Goal: Task Accomplishment & Management: Use online tool/utility

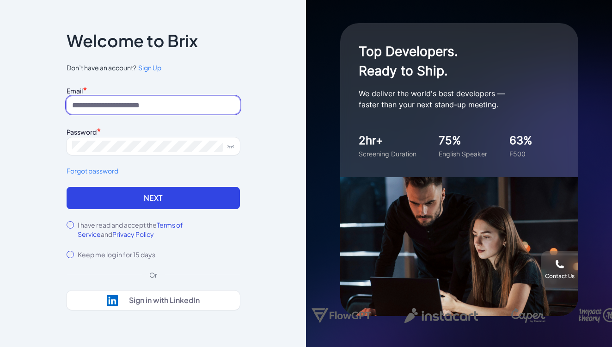
type input "**********"
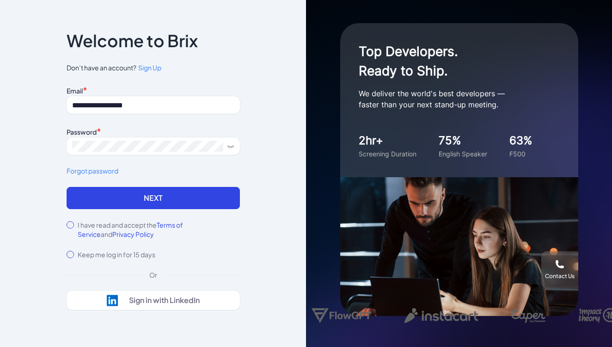
click at [105, 226] on label "I have read and accept the Terms of Service and Privacy Policy" at bounding box center [159, 229] width 162 height 18
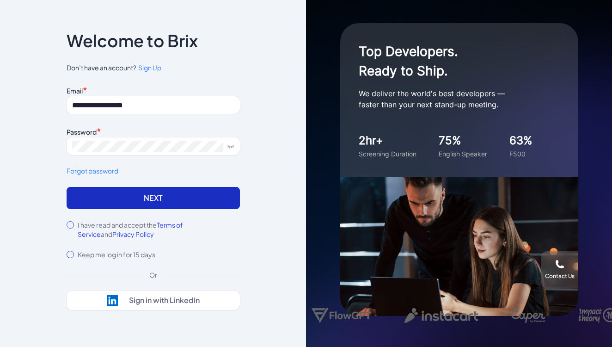
click at [139, 202] on button "Next" at bounding box center [153, 198] width 173 height 22
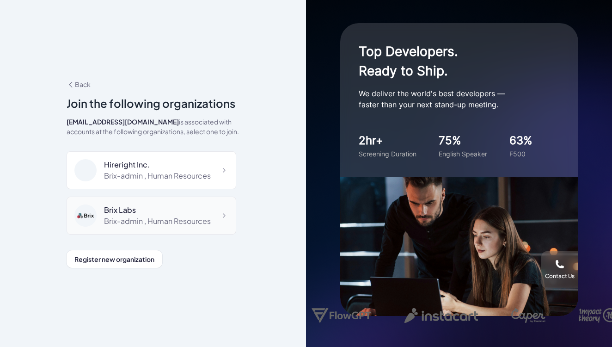
click at [119, 219] on div "Brix-admin , Human Resources" at bounding box center [157, 220] width 107 height 11
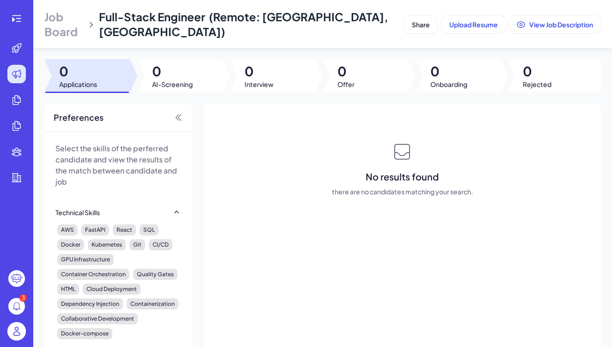
click at [14, 332] on img at bounding box center [16, 331] width 18 height 18
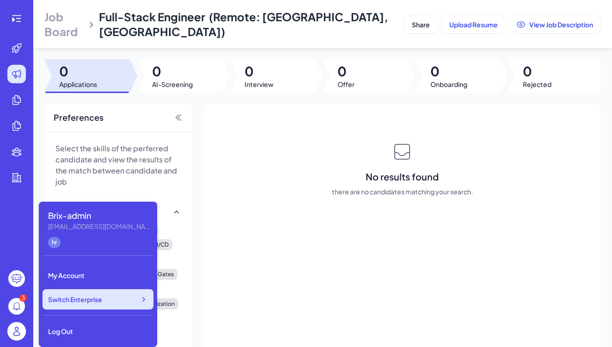
click at [146, 301] on icon at bounding box center [143, 298] width 9 height 9
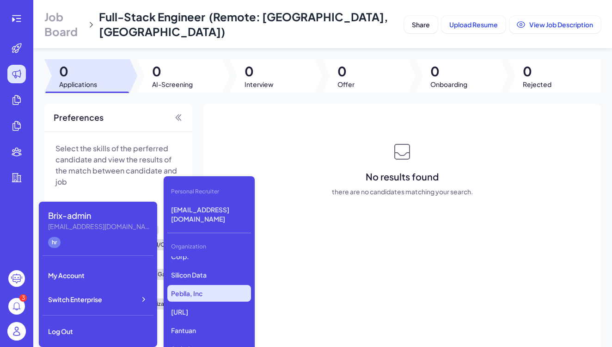
scroll to position [755, 0]
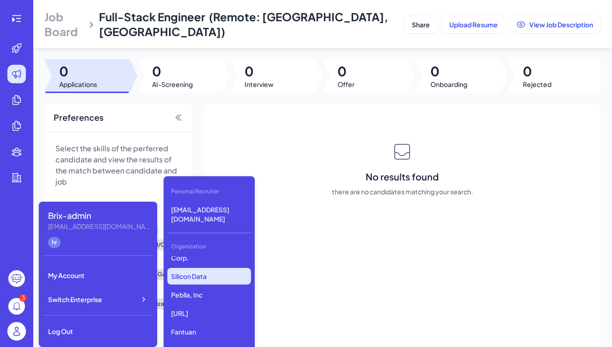
click at [207, 277] on p "Silicon Data" at bounding box center [209, 276] width 84 height 17
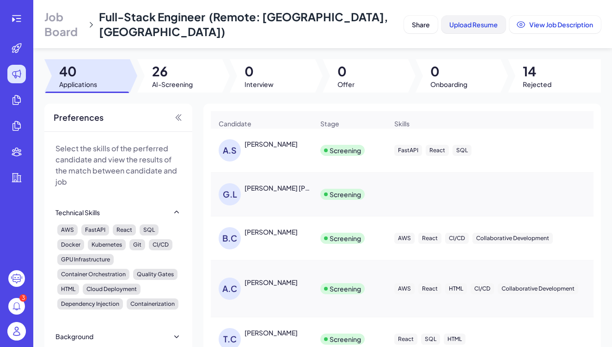
click at [462, 26] on span "Upload Resume" at bounding box center [473, 24] width 49 height 8
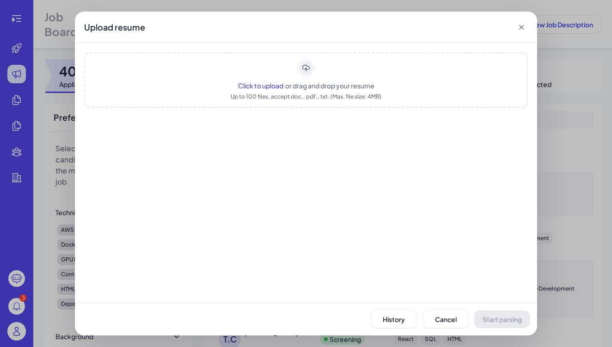
click at [329, 89] on span "or drag and drop your resume" at bounding box center [329, 85] width 89 height 8
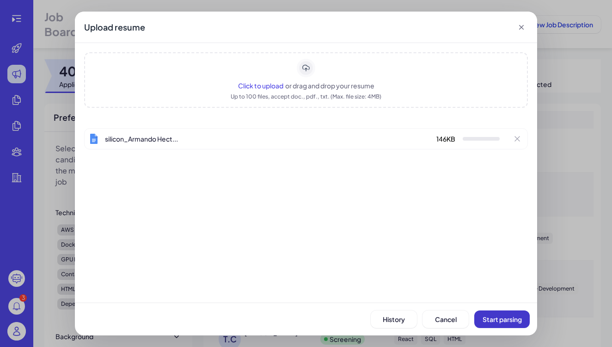
click at [497, 323] on button "Start parsing" at bounding box center [501, 319] width 55 height 18
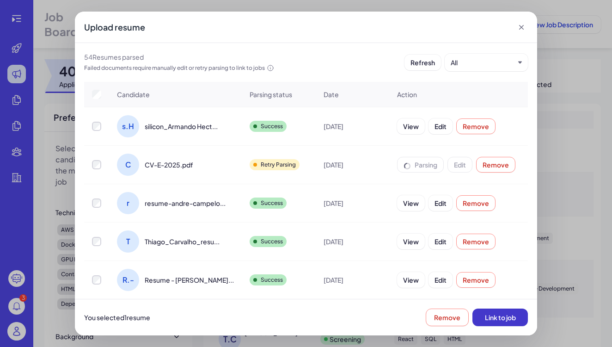
click at [500, 311] on button "Link to job" at bounding box center [499, 317] width 55 height 18
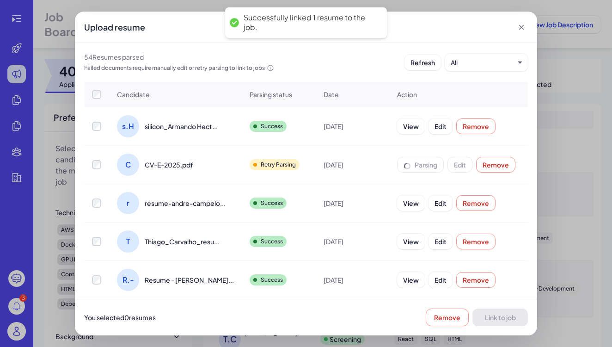
click at [519, 28] on icon at bounding box center [521, 27] width 9 height 9
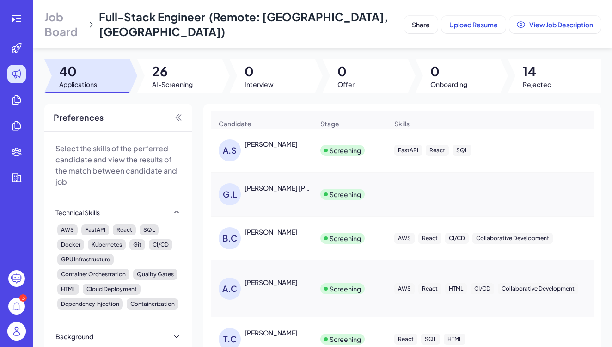
click at [15, 306] on circle at bounding box center [16, 306] width 17 height 17
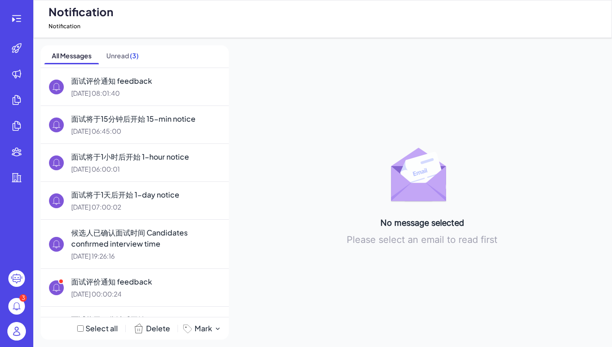
click at [13, 325] on img at bounding box center [16, 331] width 18 height 18
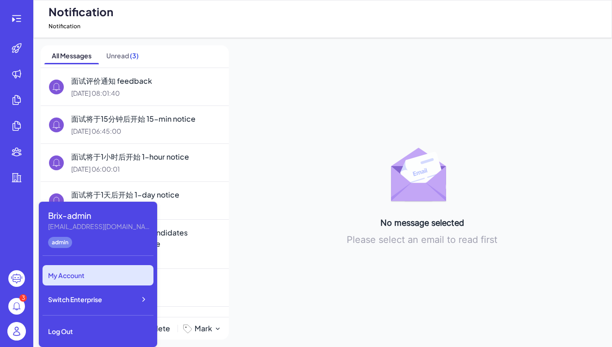
click at [87, 301] on span "Switch Enterprise" at bounding box center [75, 298] width 54 height 9
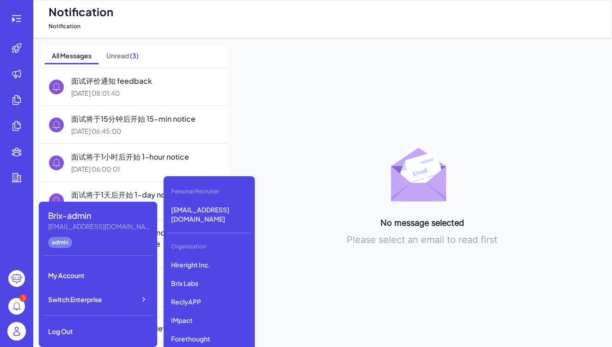
click at [311, 293] on div "No message selected Please select an email to read first" at bounding box center [422, 192] width 365 height 294
